Goal: Use online tool/utility

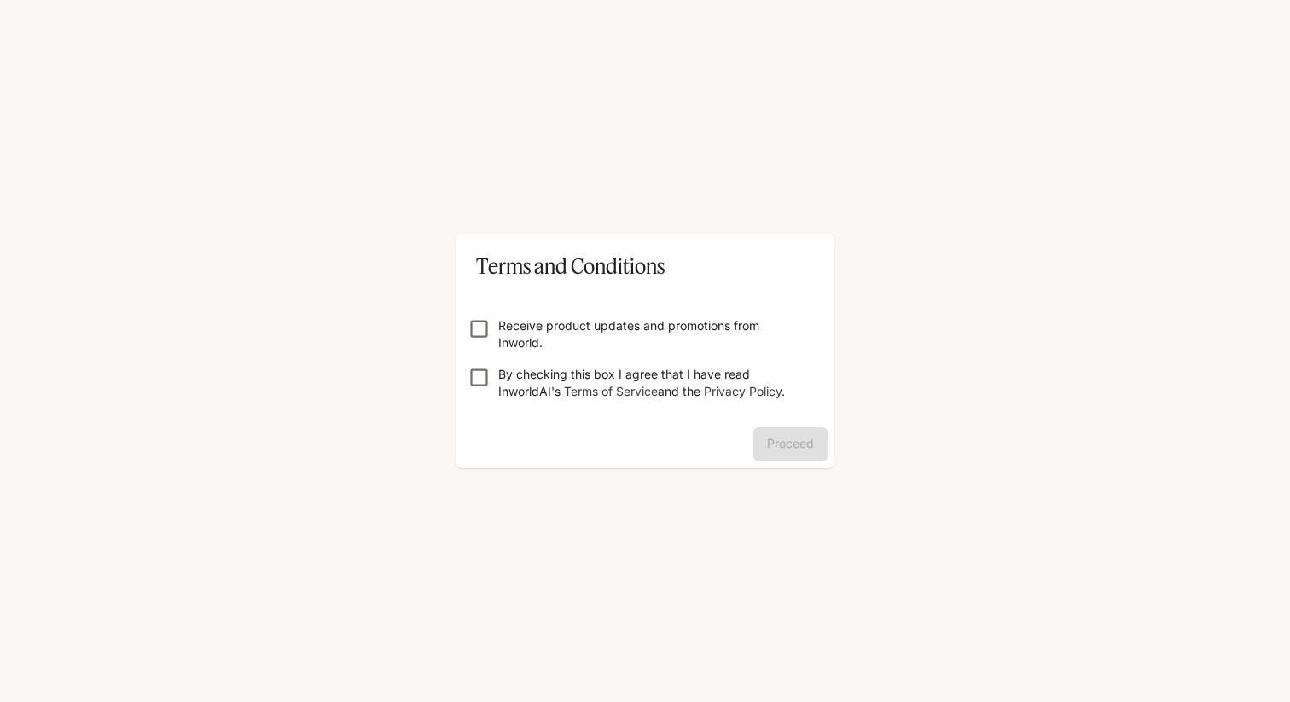
click at [558, 313] on form "Receive product updates and promotions from Inworld. By checking this box I agr…" at bounding box center [644, 351] width 351 height 136
click at [558, 322] on p "Receive product updates and promotions from Inworld." at bounding box center [651, 334] width 307 height 34
click at [534, 361] on form "Receive product updates and promotions from Inworld. By checking this box I agr…" at bounding box center [644, 351] width 351 height 136
click at [532, 366] on p "By checking this box I agree that I have read InworldAI's Terms of Service and …" at bounding box center [651, 383] width 307 height 34
click at [764, 449] on button "Proceed" at bounding box center [790, 444] width 74 height 34
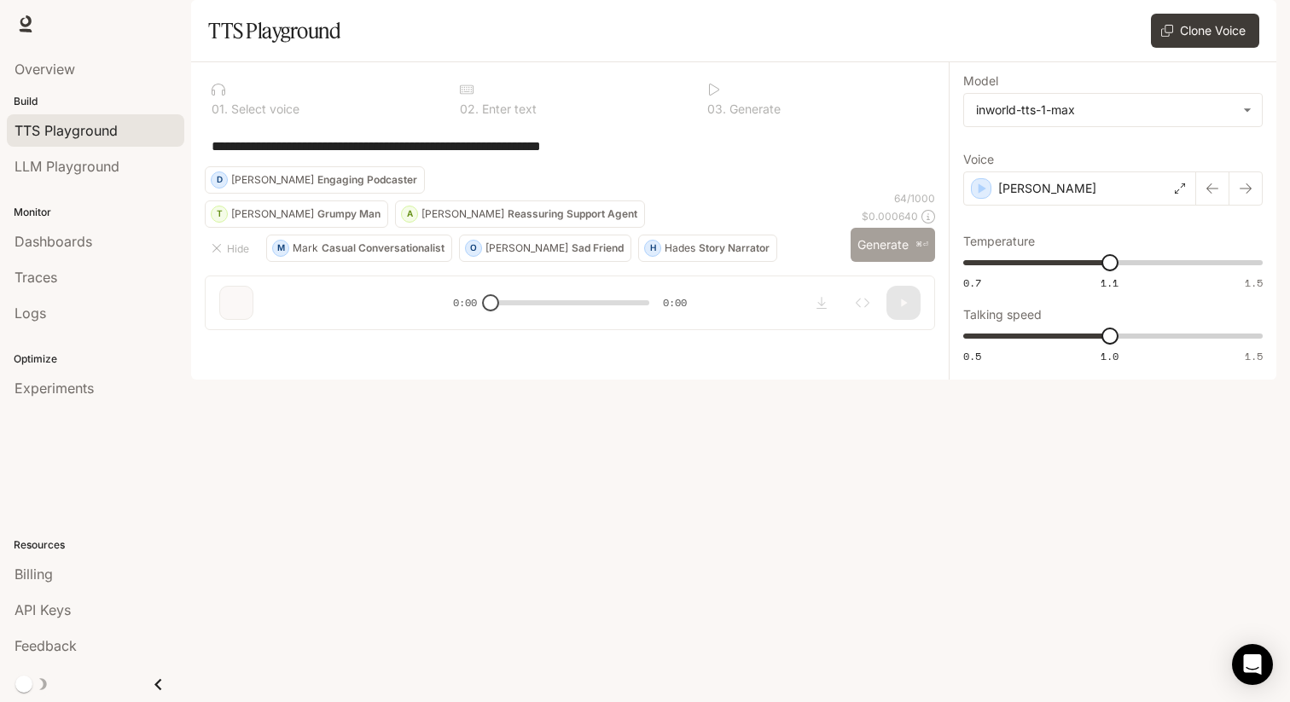
click at [861, 263] on button "Generate ⌘⏎" at bounding box center [892, 245] width 84 height 35
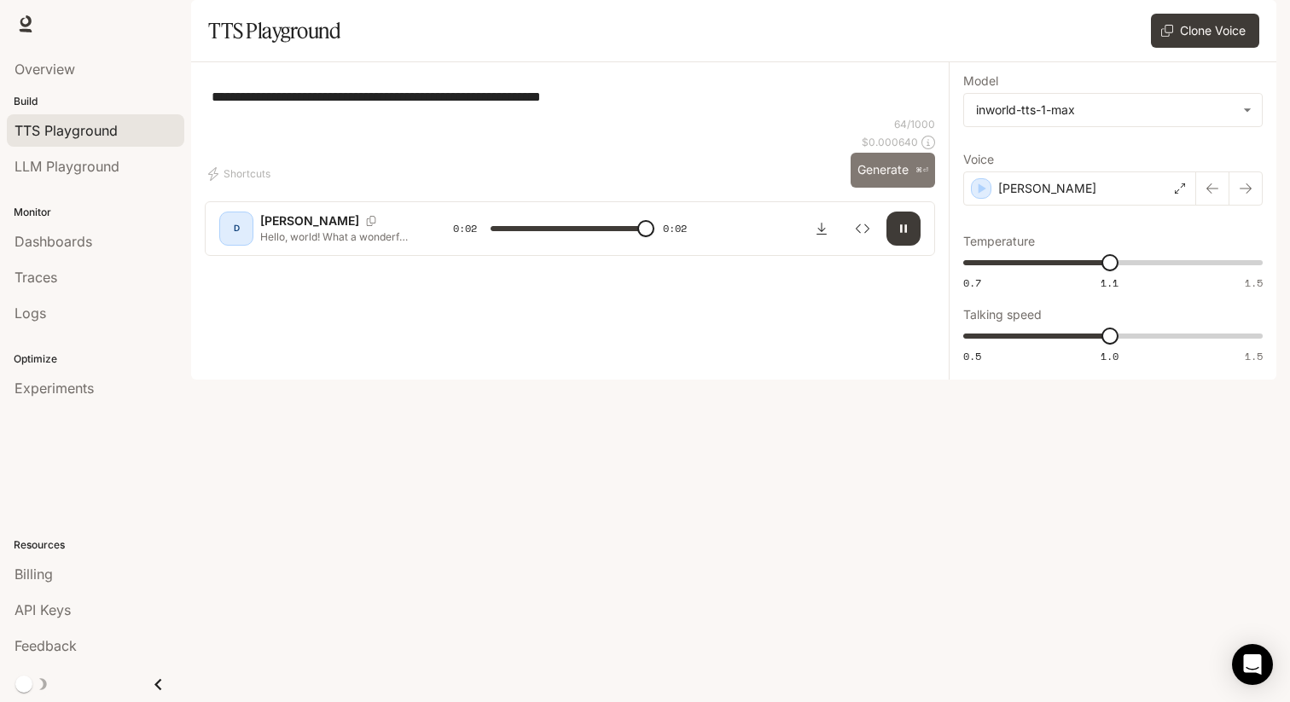
type input "*"
click at [1050, 154] on body "**********" at bounding box center [645, 351] width 1290 height 702
